Goal: Transaction & Acquisition: Purchase product/service

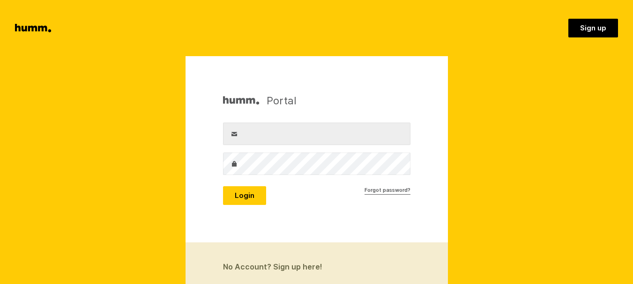
type input "info@goldenhive.co.nz"
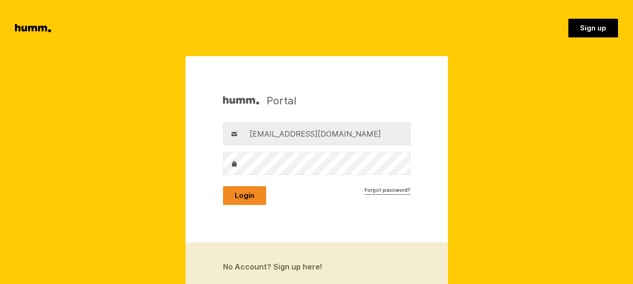
click at [249, 196] on button "Login" at bounding box center [244, 195] width 43 height 19
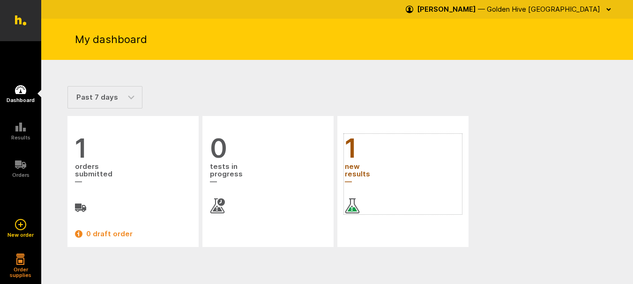
click at [350, 166] on span "new results" at bounding box center [403, 174] width 116 height 25
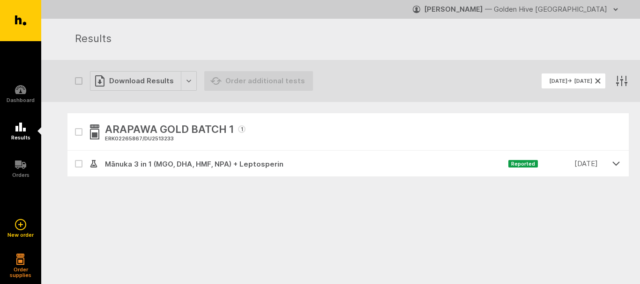
click at [616, 163] on icon "button" at bounding box center [616, 163] width 8 height 8
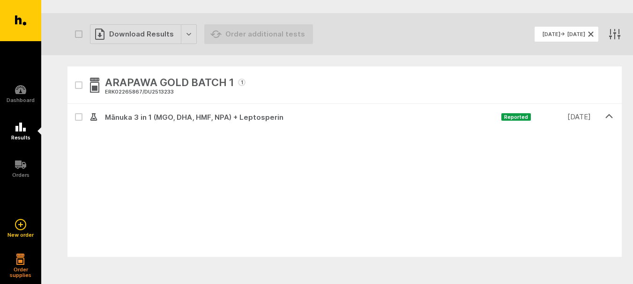
scroll to position [94, 0]
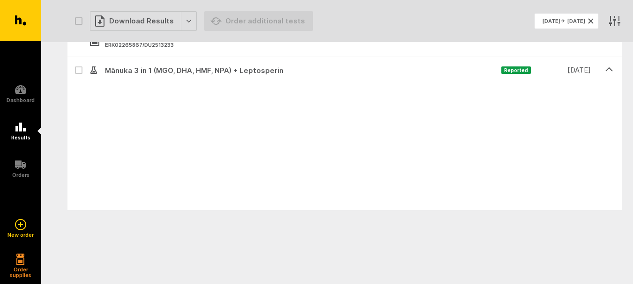
click at [207, 188] on div "Download Forecast" at bounding box center [159, 184] width 111 height 20
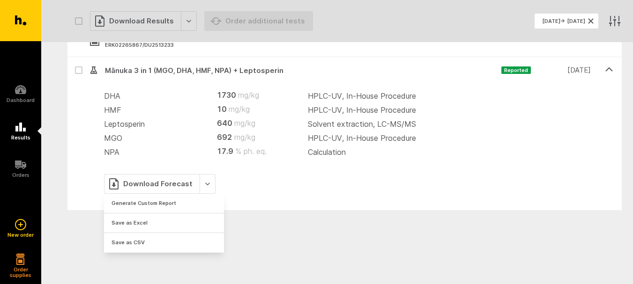
click at [300, 198] on div "DHA 1730 mg/kg HPLC-UV, In-House Procedure HMF 10 mg/kg HPLC-UV, In-House Proce…" at bounding box center [344, 146] width 554 height 127
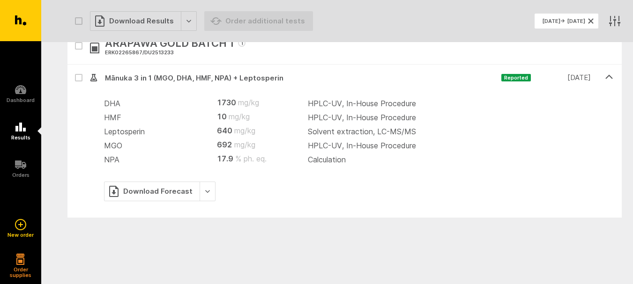
scroll to position [52, 0]
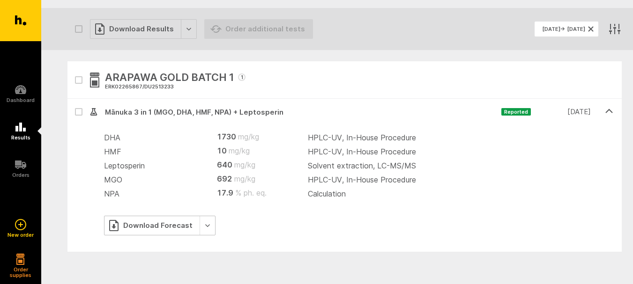
click at [203, 224] on div "Download Forecast" at bounding box center [159, 226] width 111 height 20
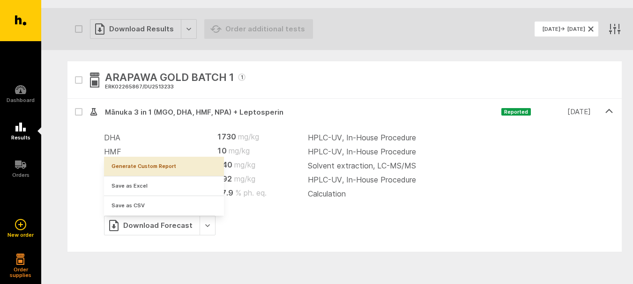
click at [175, 163] on link "Generate Custom Report" at bounding box center [164, 166] width 120 height 19
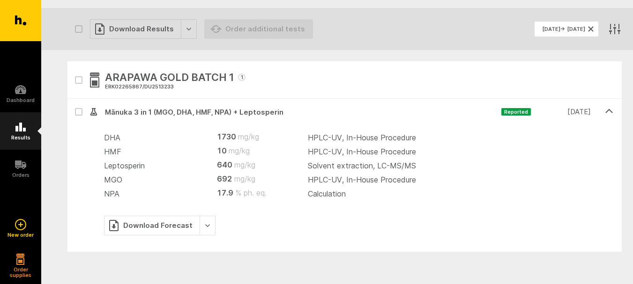
click at [21, 134] on link "Results" at bounding box center [20, 130] width 41 height 37
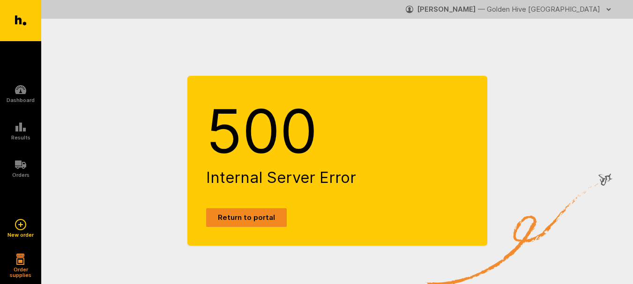
click at [237, 221] on link "Return to portal" at bounding box center [246, 217] width 81 height 19
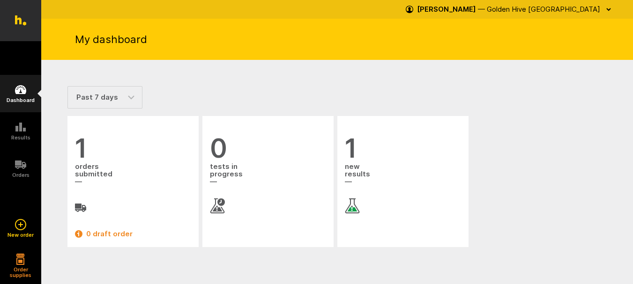
click at [16, 97] on h5 "Dashboard" at bounding box center [21, 100] width 28 height 6
click at [354, 173] on span "new results" at bounding box center [403, 174] width 116 height 25
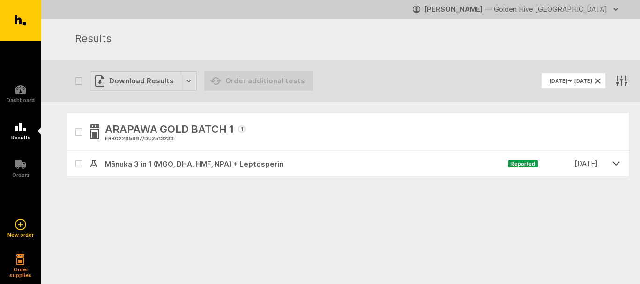
click at [617, 163] on icon "button" at bounding box center [616, 163] width 8 height 8
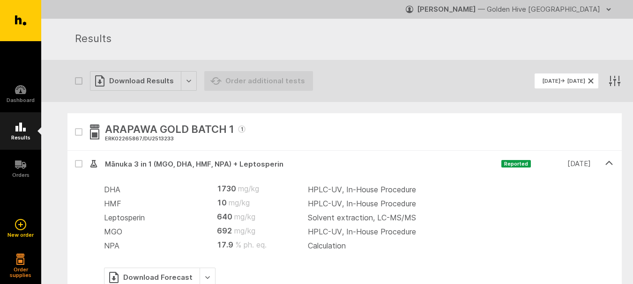
click at [26, 127] on link "Results" at bounding box center [20, 130] width 41 height 37
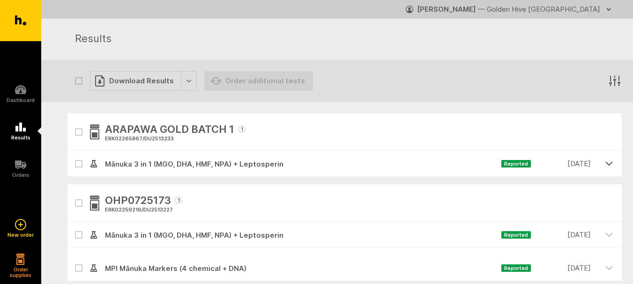
click at [609, 156] on button "button" at bounding box center [608, 163] width 25 height 25
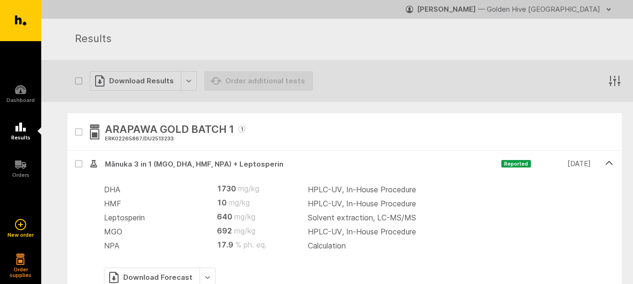
click at [80, 163] on icon at bounding box center [78, 164] width 5 height 3
click at [74, 157] on input "checkbox" at bounding box center [70, 154] width 6 height 6
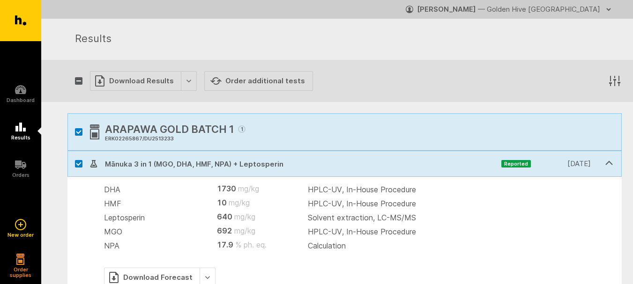
click at [75, 165] on label at bounding box center [78, 163] width 7 height 7
click at [74, 157] on input "checkbox" at bounding box center [70, 154] width 6 height 6
checkbox input "false"
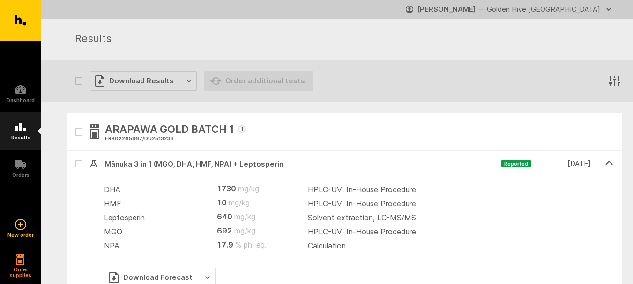
click at [28, 129] on link "Results" at bounding box center [20, 130] width 41 height 37
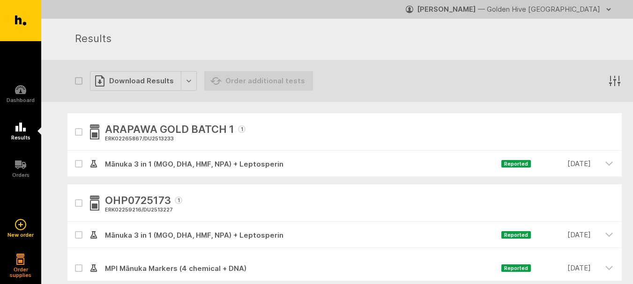
click at [81, 166] on icon at bounding box center [79, 164] width 6 height 4
click at [74, 157] on input "checkbox" at bounding box center [70, 154] width 6 height 6
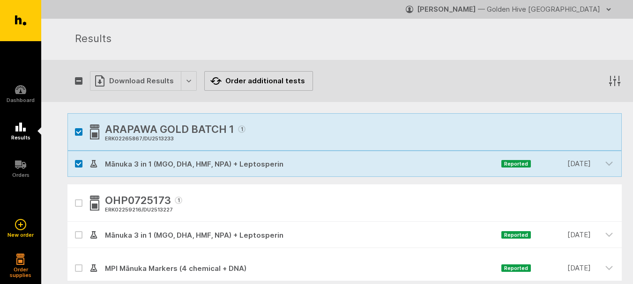
click at [273, 84] on button "Order additional tests" at bounding box center [258, 81] width 109 height 20
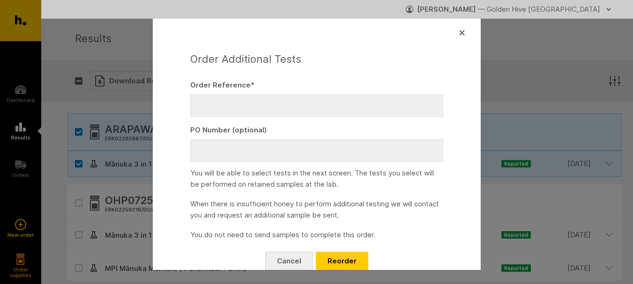
click at [290, 265] on button "Cancel" at bounding box center [289, 261] width 48 height 19
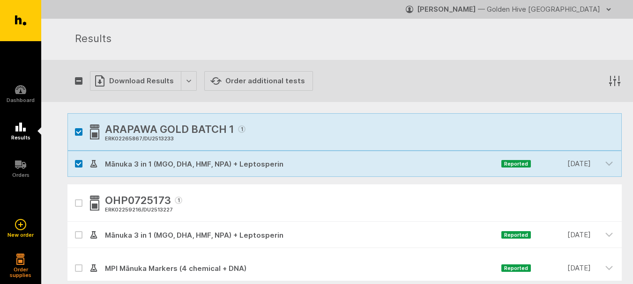
click at [172, 141] on div "ERK02265867 / DU2513233" at bounding box center [175, 139] width 141 height 8
click at [193, 165] on span "Mānuka 3 in 1 (MGO, DHA, HMF, NPA) + Leptosperin" at bounding box center [299, 164] width 404 height 11
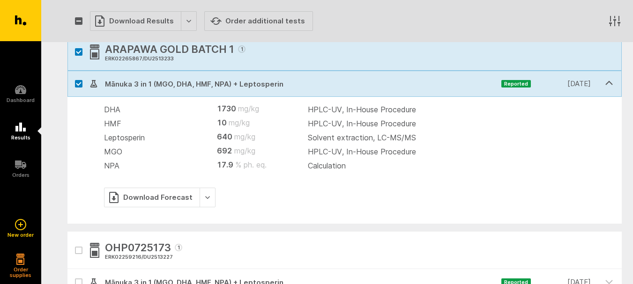
scroll to position [47, 0]
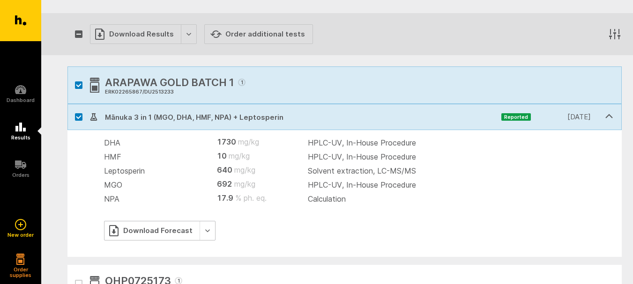
click at [204, 233] on div "Download Forecast" at bounding box center [159, 231] width 111 height 20
click at [297, 223] on div "Download Forecast" at bounding box center [358, 231] width 509 height 20
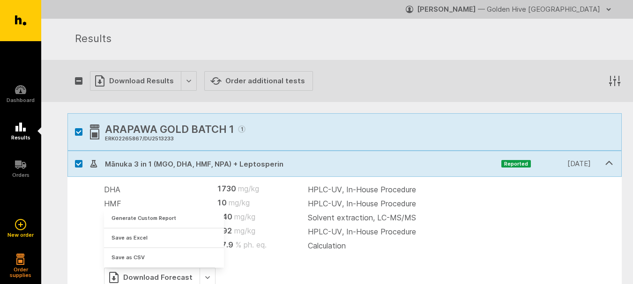
click at [79, 133] on icon "button" at bounding box center [79, 132] width 6 height 4
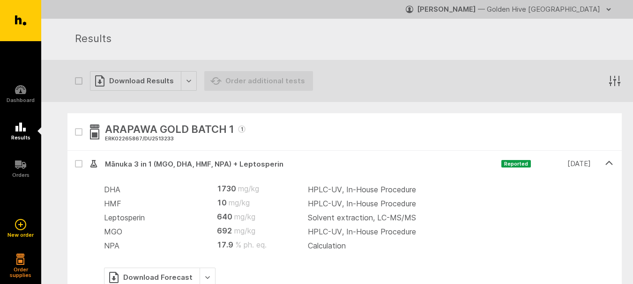
click at [77, 133] on icon "button" at bounding box center [78, 132] width 5 height 3
checkbox input "true"
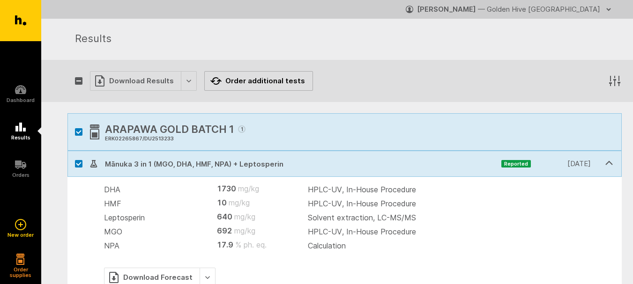
click at [272, 85] on button "Order additional tests" at bounding box center [258, 81] width 109 height 20
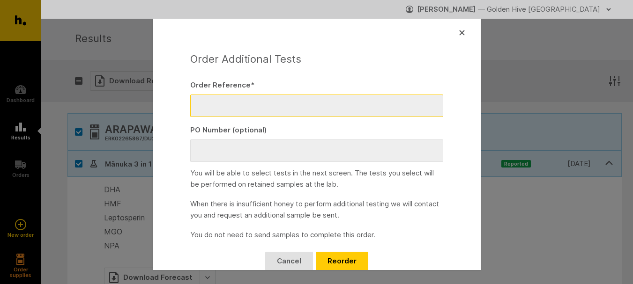
click at [267, 106] on input "Order Reference *" at bounding box center [316, 106] width 253 height 22
type input "MFL1125"
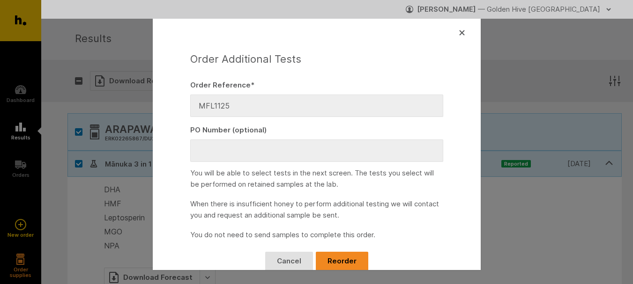
click at [343, 258] on button "Reorder" at bounding box center [342, 261] width 52 height 19
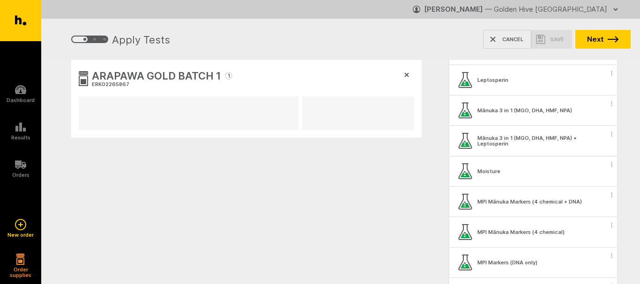
scroll to position [843, 0]
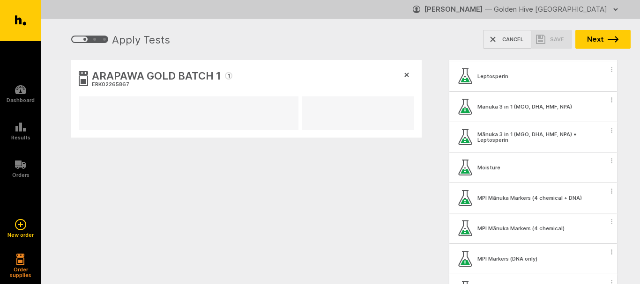
click at [607, 192] on span "button" at bounding box center [611, 191] width 9 height 14
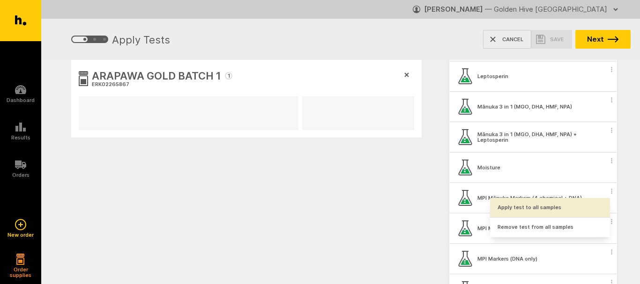
click at [563, 208] on button "Apply test to all samples" at bounding box center [550, 207] width 120 height 19
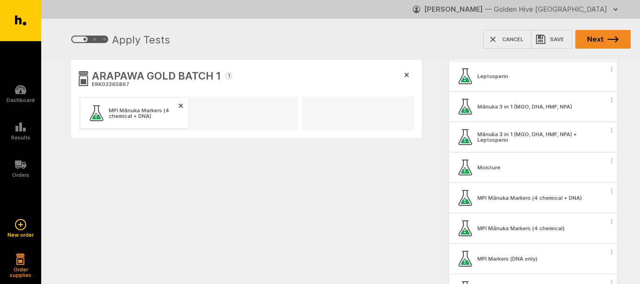
click at [600, 42] on button "Next" at bounding box center [602, 39] width 55 height 19
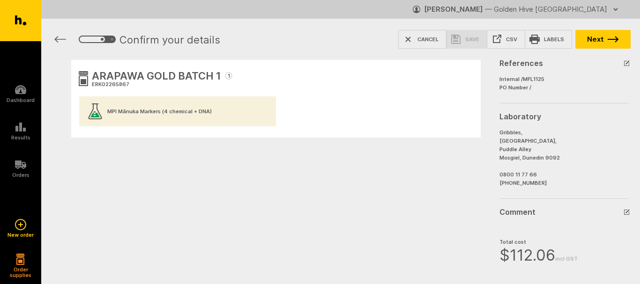
scroll to position [156, 0]
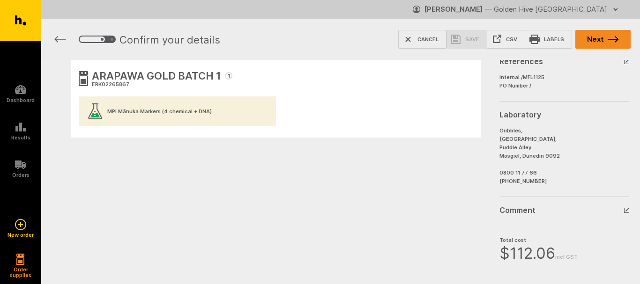
click at [603, 44] on button "Next" at bounding box center [602, 39] width 55 height 19
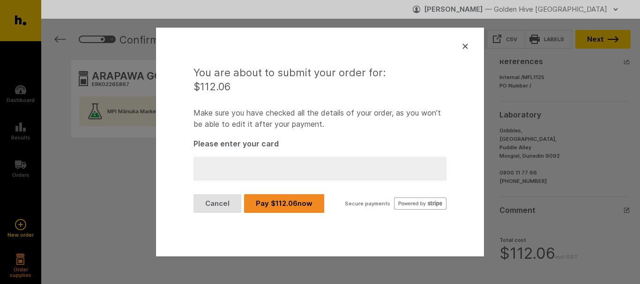
click at [273, 205] on button "Pay $ 112.06 now" at bounding box center [284, 203] width 80 height 19
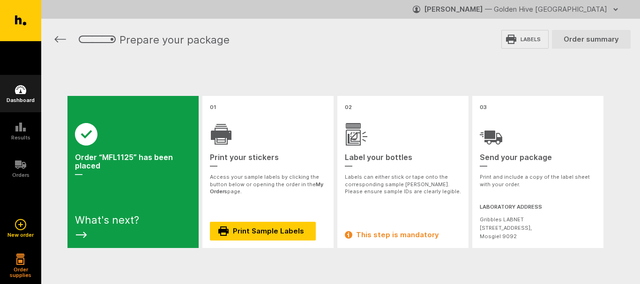
click at [30, 96] on link "Dashboard" at bounding box center [20, 93] width 41 height 37
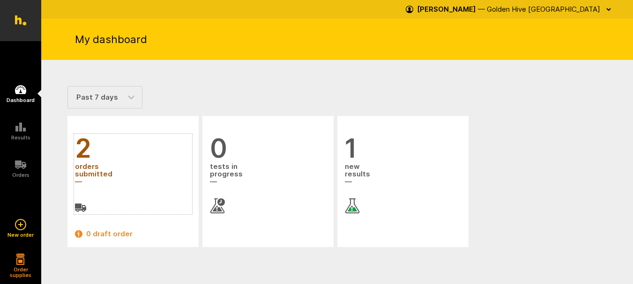
click at [86, 164] on span "orders submitted" at bounding box center [133, 174] width 116 height 25
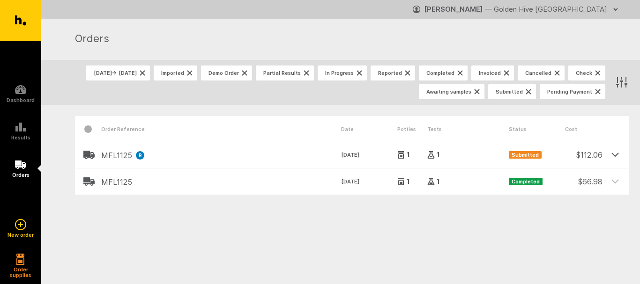
click at [611, 153] on icon at bounding box center [615, 154] width 8 height 8
click at [612, 154] on icon at bounding box center [615, 154] width 8 height 8
click at [107, 156] on h2 "MFL1125 R Reorder of retained samples" at bounding box center [221, 155] width 240 height 8
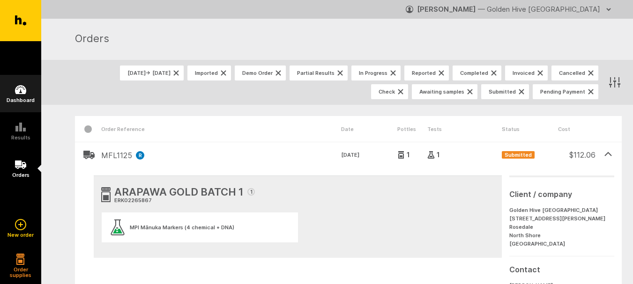
click at [15, 93] on icon at bounding box center [20, 89] width 11 height 11
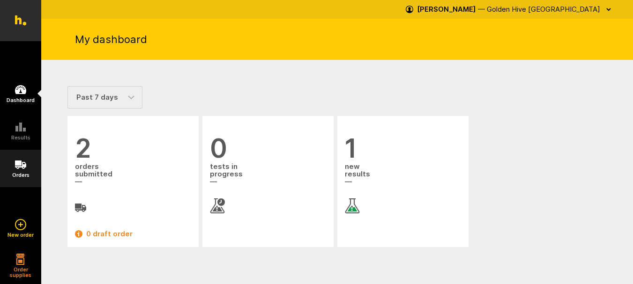
click at [16, 165] on icon at bounding box center [20, 165] width 11 height 8
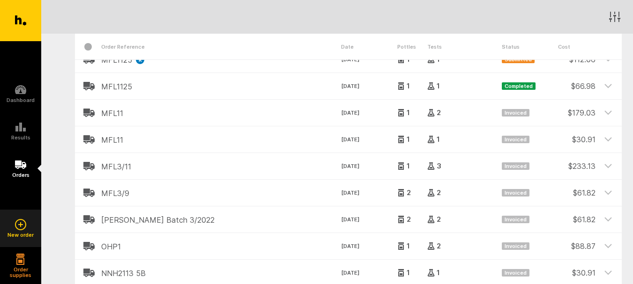
scroll to position [94, 0]
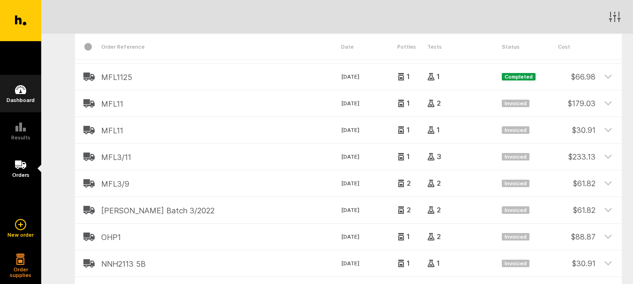
click at [15, 99] on h5 "Dashboard" at bounding box center [21, 100] width 28 height 6
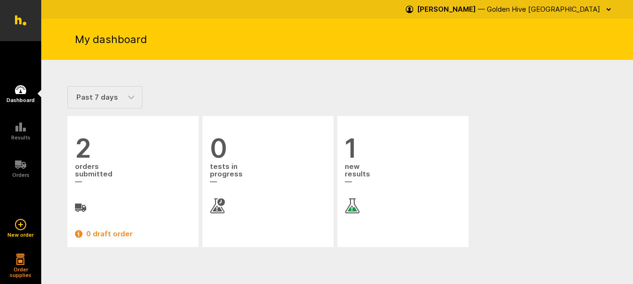
click at [608, 10] on icon "button" at bounding box center [608, 9] width 7 height 7
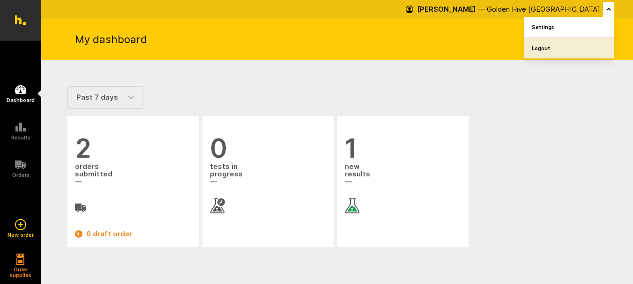
click at [549, 45] on link "Logout" at bounding box center [569, 48] width 90 height 21
